Goal: Task Accomplishment & Management: Use online tool/utility

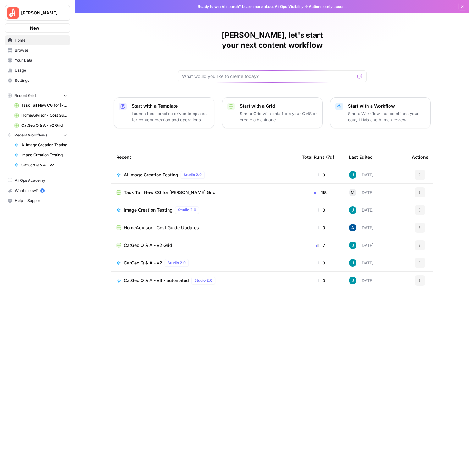
click at [146, 189] on span "Task Tail New CG for [PERSON_NAME] Grid" at bounding box center [170, 192] width 92 height 6
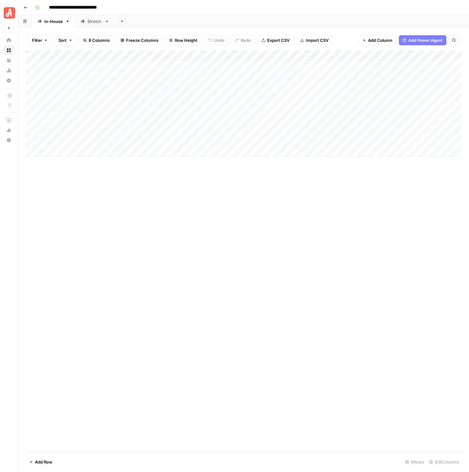
click at [81, 22] on icon at bounding box center [82, 21] width 4 height 4
click at [304, 25] on div "Add Sheet" at bounding box center [291, 21] width 354 height 13
type input "**********"
click at [442, 59] on icon "Next Result" at bounding box center [440, 58] width 5 height 5
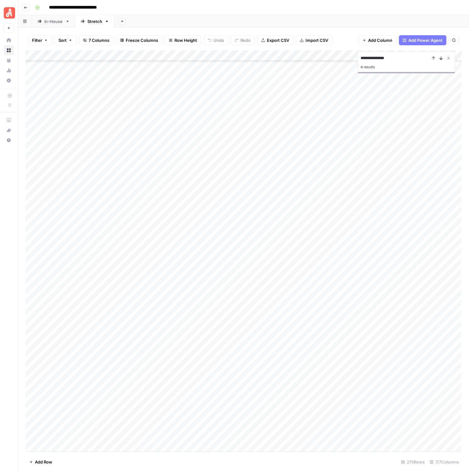
scroll to position [1314, 0]
click at [442, 59] on icon "Next Result" at bounding box center [440, 58] width 5 height 5
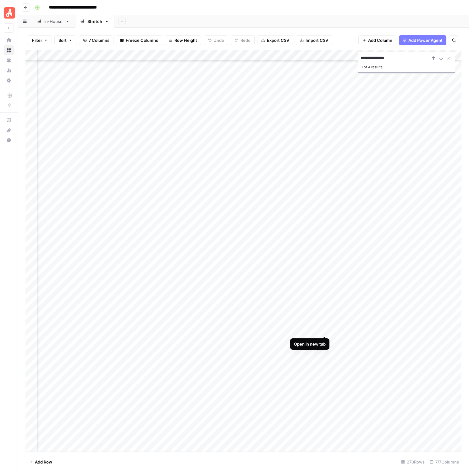
click at [324, 330] on div "Add Column" at bounding box center [243, 250] width 436 height 401
click at [356, 330] on div "Add Column" at bounding box center [243, 250] width 436 height 401
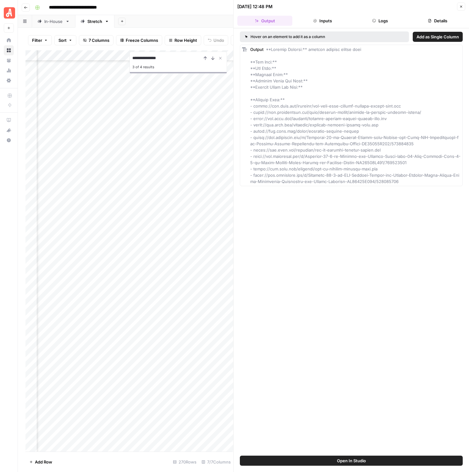
click at [316, 128] on div "Output" at bounding box center [355, 115] width 210 height 138
click at [330, 117] on span at bounding box center [355, 115] width 210 height 137
drag, startPoint x: 403, startPoint y: 118, endPoint x: 443, endPoint y: 63, distance: 68.0
click at [259, 120] on div "Output" at bounding box center [355, 115] width 210 height 138
copy span "s://[DOMAIN_NAME][URL][PERSON_NAME]"
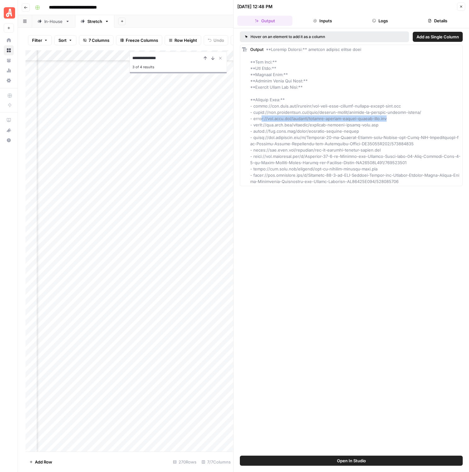
click at [348, 122] on span at bounding box center [355, 115] width 210 height 137
drag, startPoint x: 412, startPoint y: 128, endPoint x: 396, endPoint y: 126, distance: 16.5
click at [411, 128] on div "Output" at bounding box center [355, 115] width 210 height 138
drag, startPoint x: 385, startPoint y: 122, endPoint x: 263, endPoint y: 120, distance: 121.6
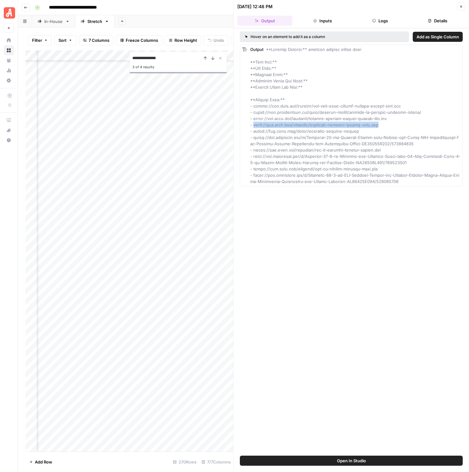
click at [254, 122] on div "Output" at bounding box center [355, 115] width 210 height 138
copy span "[URL][DOMAIN_NAME][PERSON_NAME]"
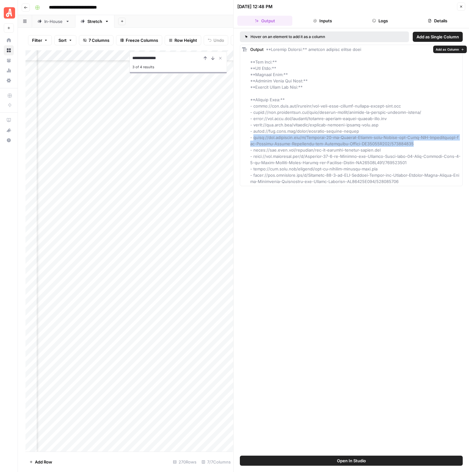
drag, startPoint x: 406, startPoint y: 144, endPoint x: 333, endPoint y: 108, distance: 82.0
click at [254, 138] on div "Output" at bounding box center [355, 115] width 210 height 138
copy span "[URL][DOMAIN_NAME]"
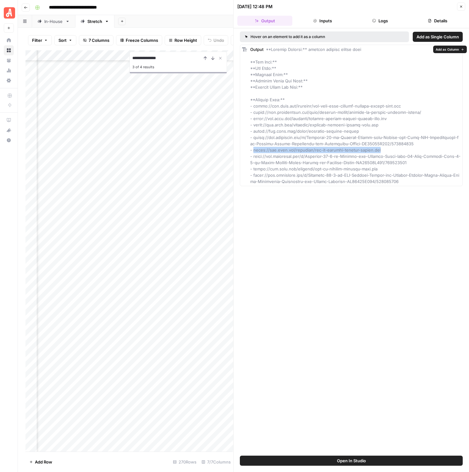
drag, startPoint x: 399, startPoint y: 152, endPoint x: 254, endPoint y: 151, distance: 144.8
click at [254, 151] on div "Output" at bounding box center [355, 115] width 210 height 138
copy span "[URL][DOMAIN_NAME][PERSON_NAME]"
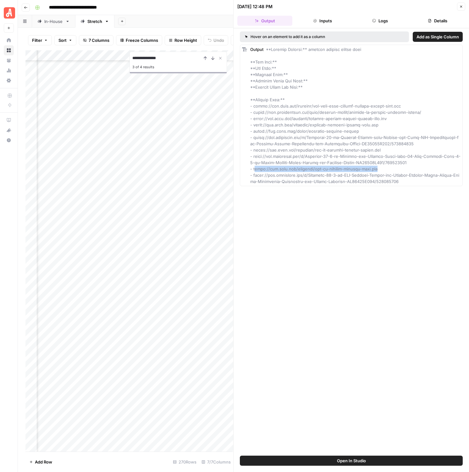
drag, startPoint x: 389, startPoint y: 168, endPoint x: 255, endPoint y: 171, distance: 134.5
click at [255, 171] on div "Output" at bounding box center [355, 115] width 210 height 138
drag, startPoint x: 263, startPoint y: 172, endPoint x: 341, endPoint y: 176, distance: 78.0
click at [263, 172] on div "Output" at bounding box center [355, 115] width 210 height 138
click at [460, 6] on icon "button" at bounding box center [461, 7] width 4 height 4
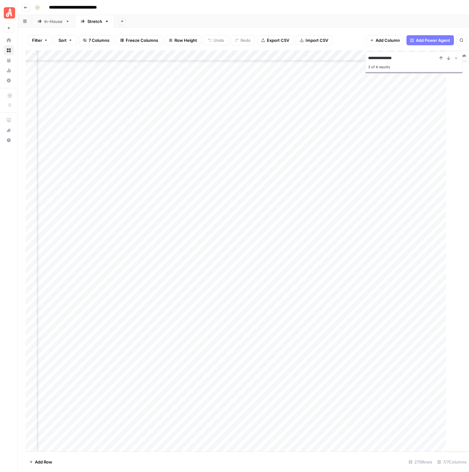
scroll to position [2438, 63]
